Goal: Find contact information: Find contact information

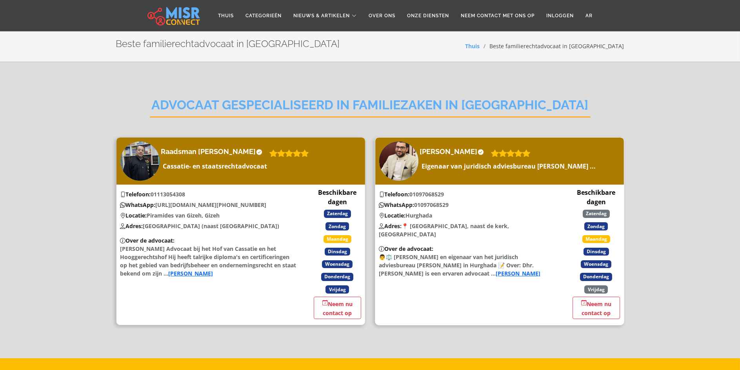
click at [515, 270] on font "Lees meer" at bounding box center [518, 273] width 45 height 7
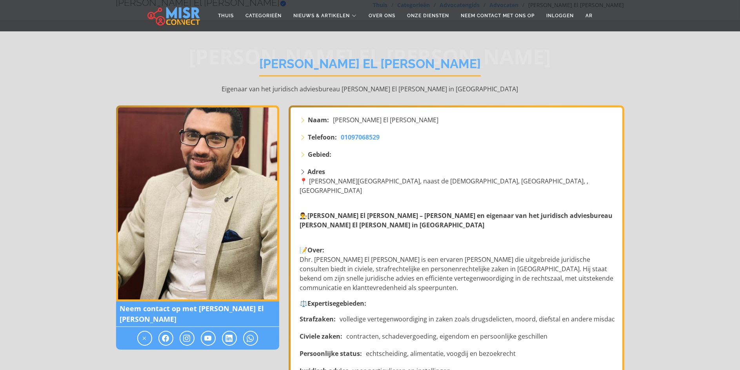
scroll to position [39, 0]
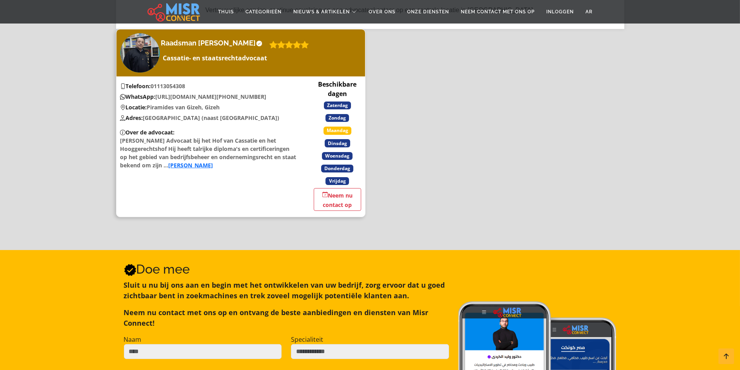
scroll to position [196, 0]
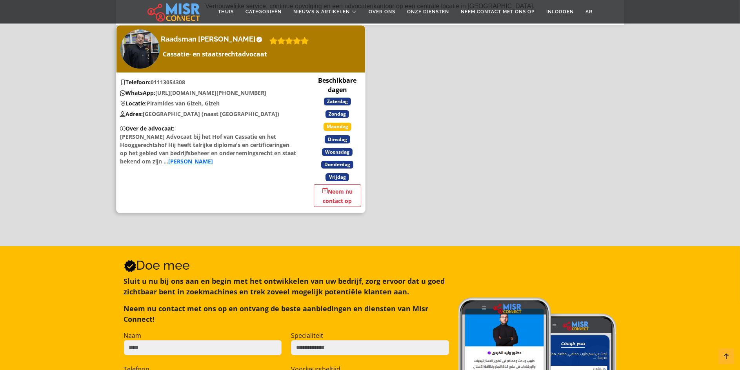
click at [213, 165] on font "Lees meer" at bounding box center [191, 161] width 45 height 7
click at [213, 165] on font "[PERSON_NAME]" at bounding box center [191, 161] width 45 height 7
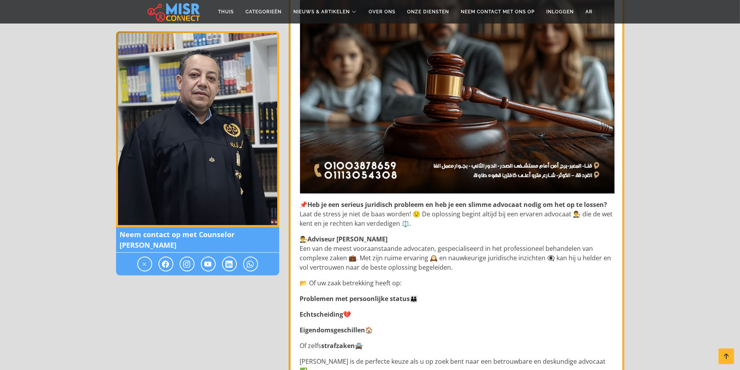
scroll to position [2282, 0]
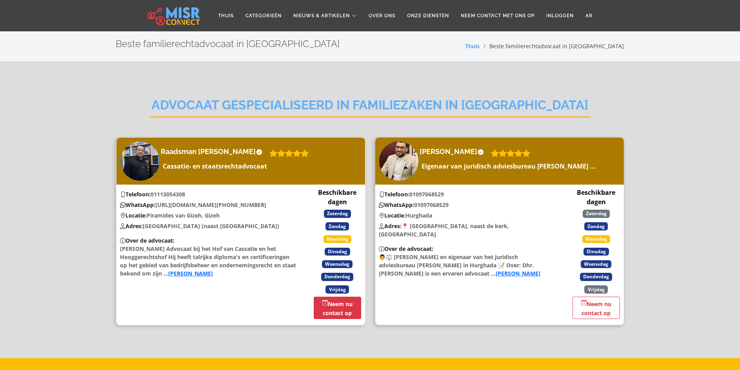
click at [334, 319] on link "Neem nu contact op" at bounding box center [337, 308] width 47 height 22
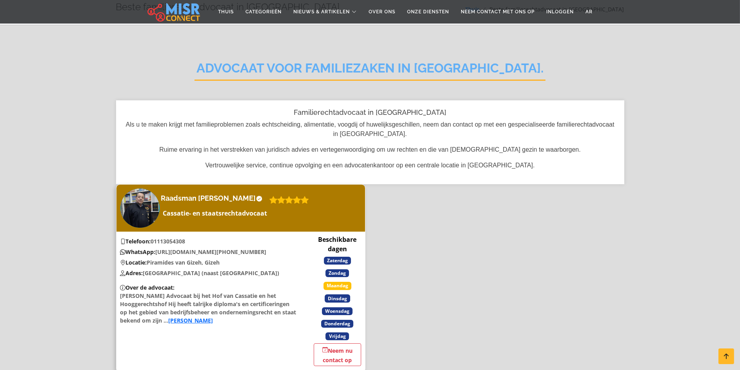
scroll to position [157, 0]
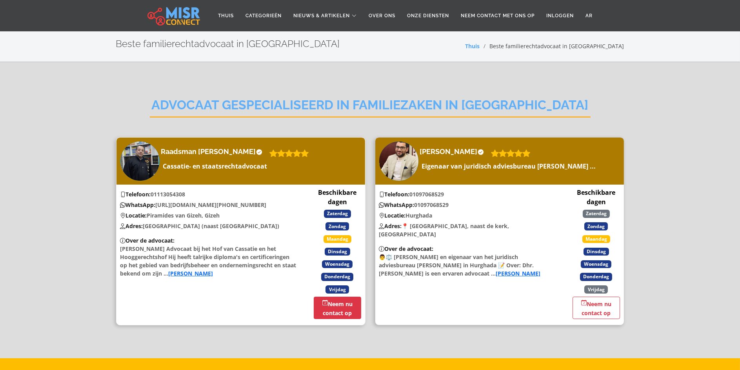
click at [328, 317] on font "Neem nu contact op" at bounding box center [338, 308] width 30 height 17
click at [506, 164] on font "Eigenaar van juridisch adviesbureau Mohamed El Kady ..." at bounding box center [509, 166] width 174 height 9
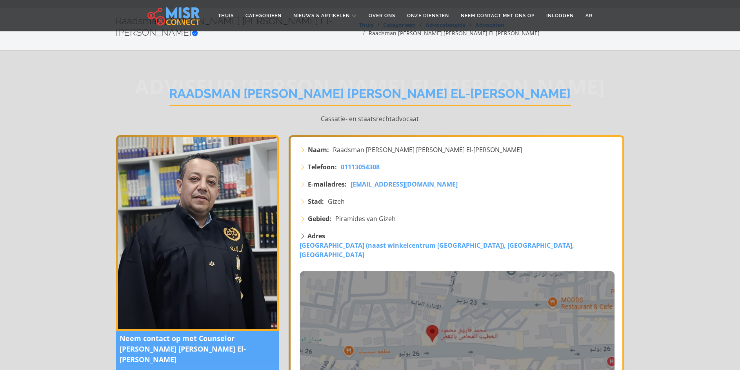
scroll to position [39, 0]
